Goal: Task Accomplishment & Management: Complete application form

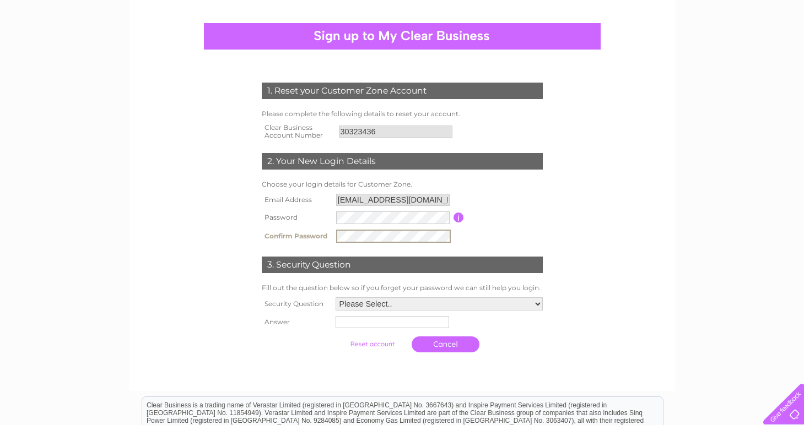
scroll to position [91, 0]
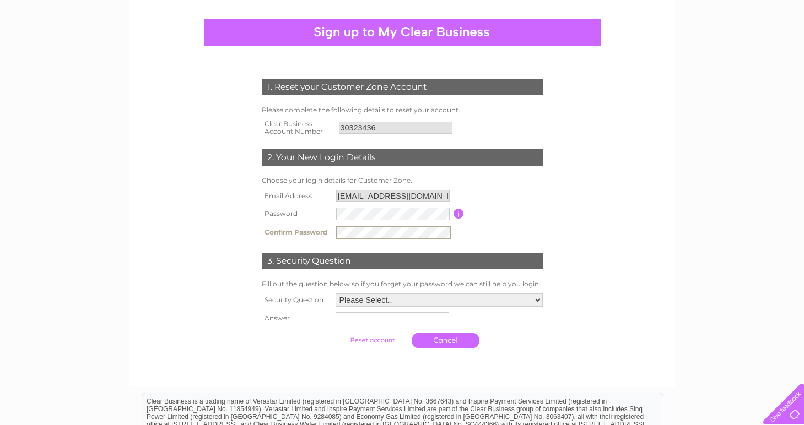
click at [353, 301] on select "Please Select.. In what town or city was your first job? In what town or city d…" at bounding box center [438, 300] width 207 height 13
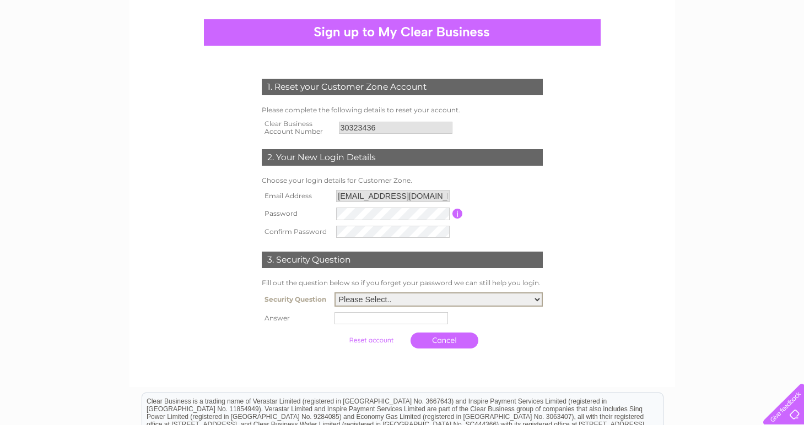
select select "4"
click at [373, 324] on input "text" at bounding box center [392, 317] width 115 height 13
type input "Double Hedges Park"
click at [371, 344] on input "submit" at bounding box center [372, 340] width 68 height 15
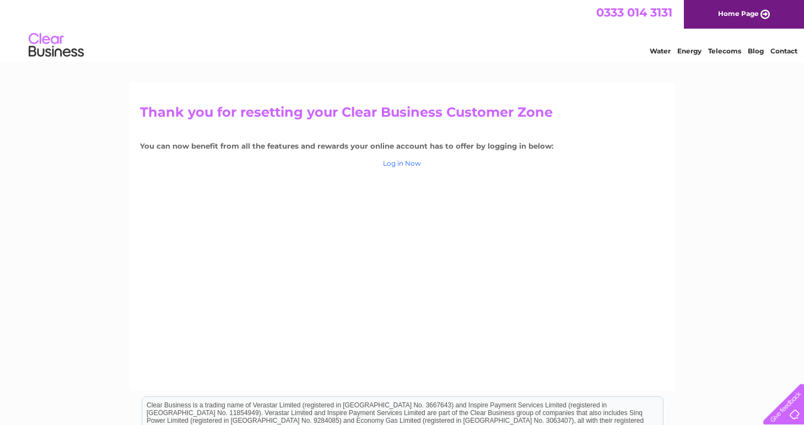
click at [404, 161] on link "Log in Now" at bounding box center [402, 163] width 38 height 8
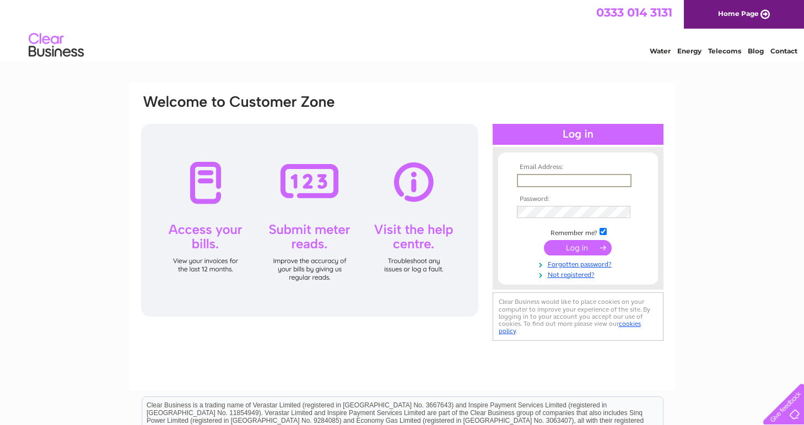
type input "[EMAIL_ADDRESS][DOMAIN_NAME]"
click at [582, 247] on input "submit" at bounding box center [578, 247] width 68 height 15
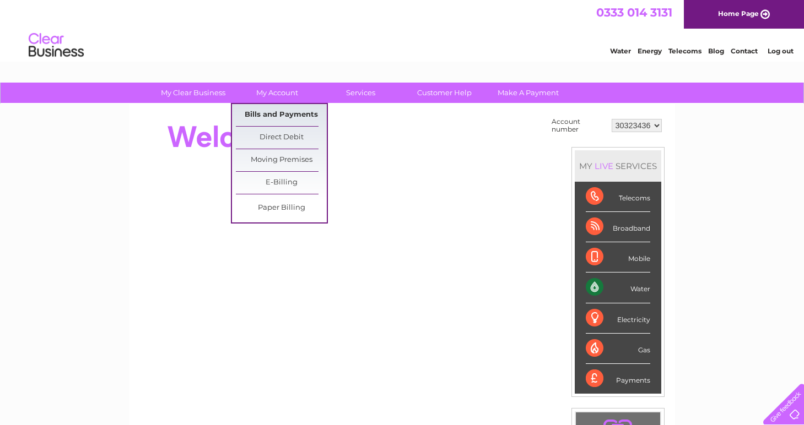
click at [295, 111] on link "Bills and Payments" at bounding box center [281, 115] width 91 height 22
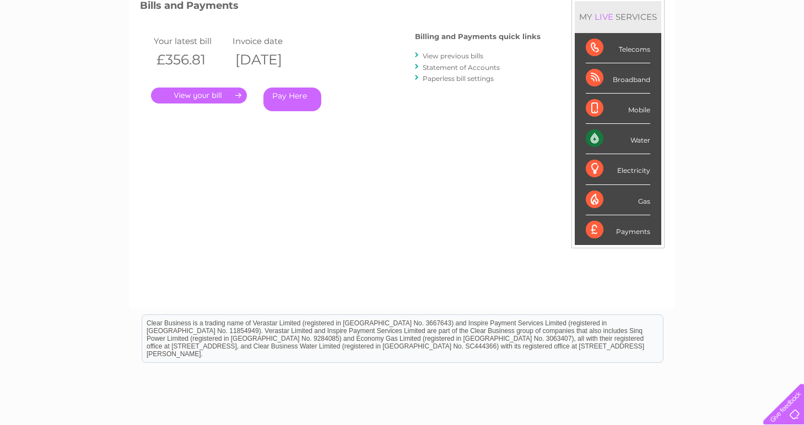
scroll to position [240, 0]
